Goal: Task Accomplishment & Management: Manage account settings

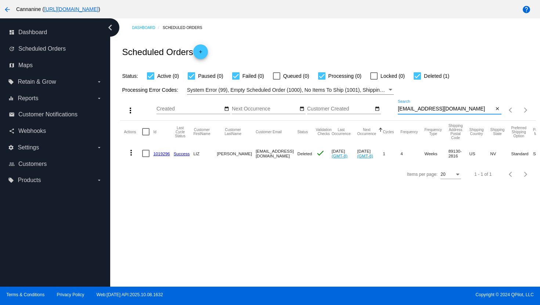
click at [408, 107] on input "[EMAIL_ADDRESS][DOMAIN_NAME]" at bounding box center [446, 109] width 96 height 6
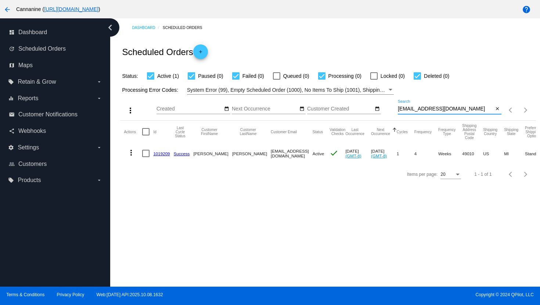
click at [130, 152] on mat-icon "more_vert" at bounding box center [131, 152] width 9 height 9
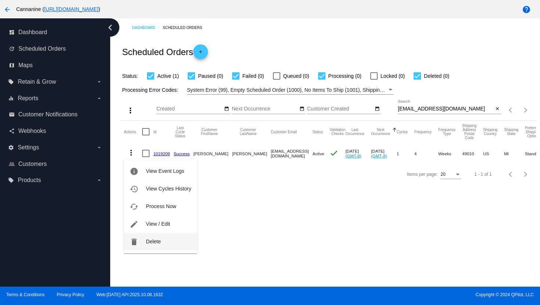
click at [153, 242] on span "Delete" at bounding box center [153, 242] width 15 height 6
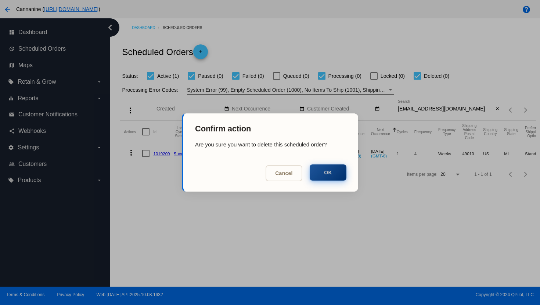
click at [324, 178] on button "OK" at bounding box center [328, 173] width 37 height 16
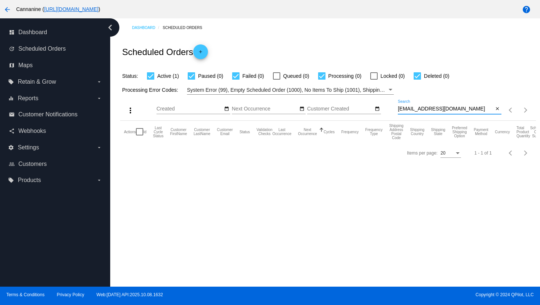
click at [422, 109] on input "[EMAIL_ADDRESS][DOMAIN_NAME]" at bounding box center [446, 109] width 96 height 6
paste input "[PERSON_NAME][EMAIL_ADDRESS][PERSON_NAME]"
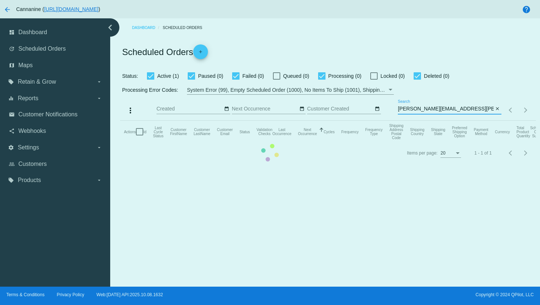
type input "[PERSON_NAME][EMAIL_ADDRESS][PERSON_NAME][DOMAIN_NAME]"
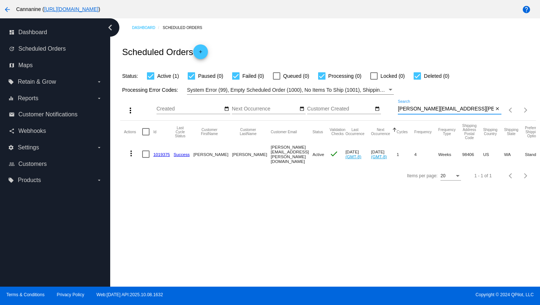
click at [133, 154] on mat-icon "more_vert" at bounding box center [131, 153] width 9 height 9
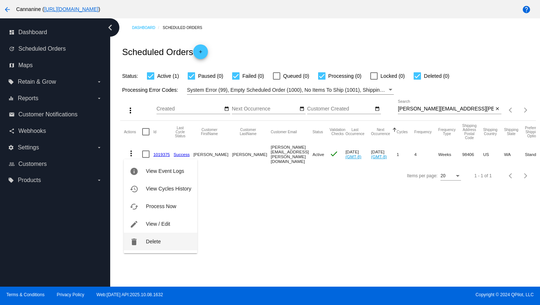
click at [168, 243] on button "delete Delete" at bounding box center [160, 242] width 73 height 18
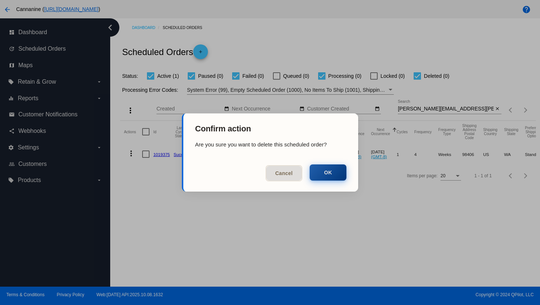
click at [332, 175] on button "OK" at bounding box center [328, 173] width 37 height 16
